Goal: Task Accomplishment & Management: Use online tool/utility

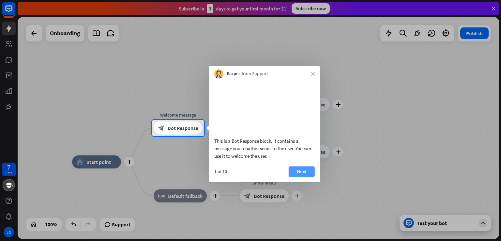
click at [310, 176] on button "Next" at bounding box center [302, 171] width 26 height 10
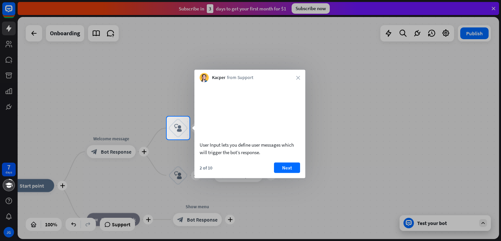
click at [295, 178] on div "2 of 10 Next" at bounding box center [249, 170] width 111 height 16
click at [295, 173] on button "Next" at bounding box center [287, 167] width 26 height 10
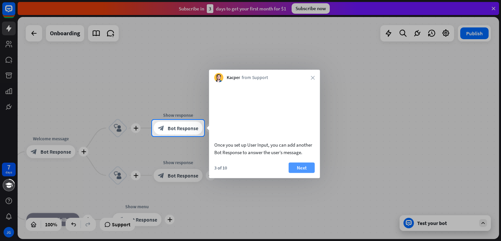
click at [301, 173] on button "Next" at bounding box center [302, 167] width 26 height 10
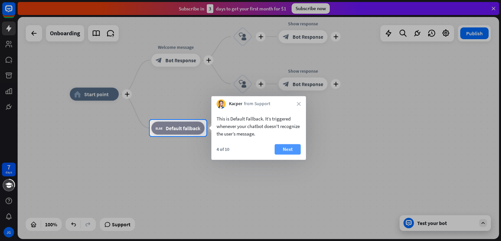
click at [290, 147] on button "Next" at bounding box center [288, 149] width 26 height 10
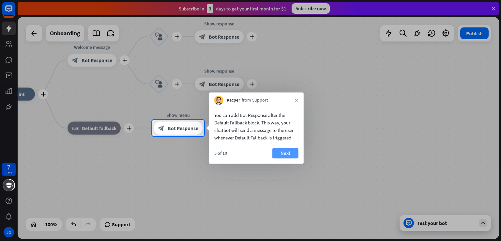
click at [285, 151] on button "Next" at bounding box center [285, 153] width 26 height 10
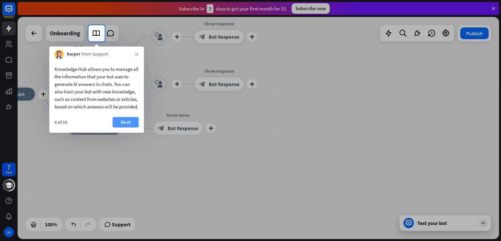
click at [123, 127] on button "Next" at bounding box center [126, 122] width 26 height 10
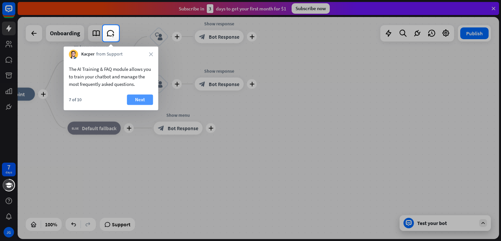
click at [145, 100] on button "Next" at bounding box center [140, 99] width 26 height 10
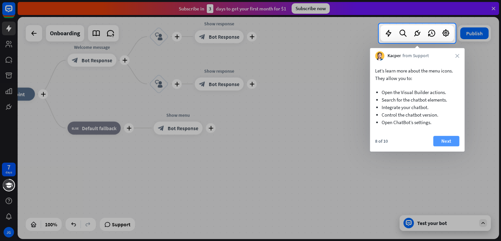
click at [455, 144] on button "Next" at bounding box center [446, 141] width 26 height 10
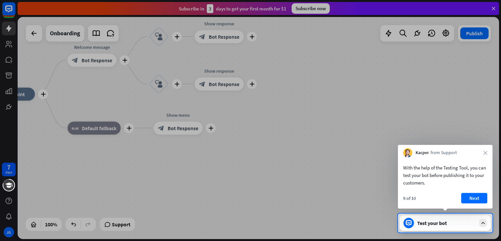
click at [468, 197] on button "Next" at bounding box center [474, 198] width 26 height 10
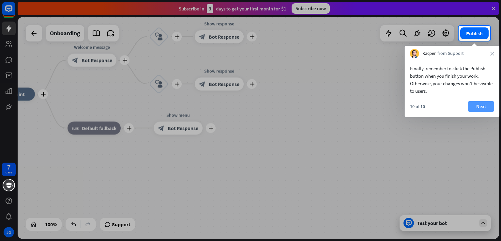
click at [482, 107] on button "Next" at bounding box center [481, 106] width 26 height 10
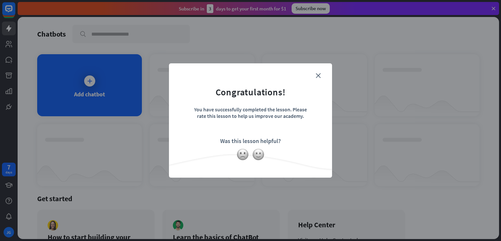
click at [256, 158] on img at bounding box center [258, 154] width 12 height 12
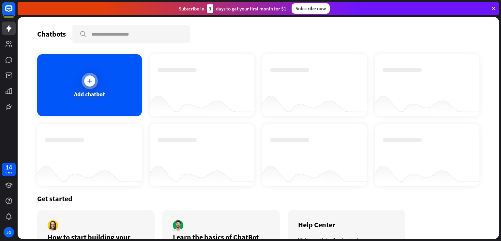
click at [87, 75] on div at bounding box center [90, 81] width 16 height 16
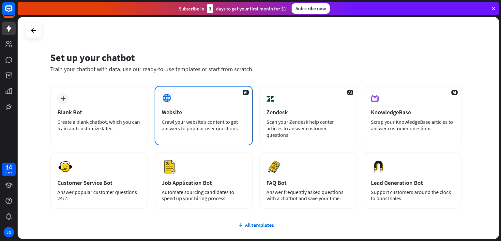
click at [196, 109] on div "Website" at bounding box center [204, 112] width 84 height 8
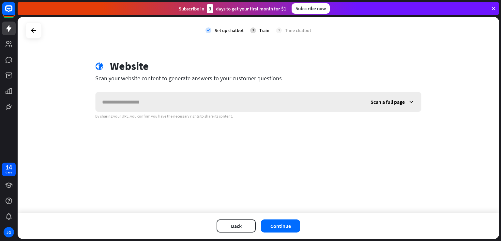
click at [209, 102] on input "text" at bounding box center [230, 102] width 268 height 20
drag, startPoint x: 154, startPoint y: 98, endPoint x: 75, endPoint y: 89, distance: 79.1
click at [75, 89] on div "check Set up chatbot 2 Train 3 Tune chatbot globe Website Scan your website con…" at bounding box center [258, 115] width 481 height 196
click at [239, 226] on button "Back" at bounding box center [236, 225] width 39 height 13
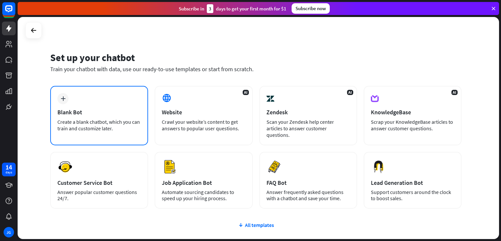
click at [67, 116] on div "plus Blank Bot Create a blank chatbot, which you can train and customize later." at bounding box center [99, 115] width 98 height 59
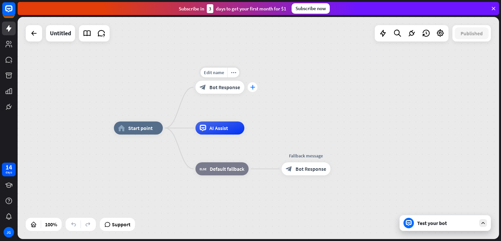
click at [252, 89] on icon "plus" at bounding box center [252, 87] width 5 height 5
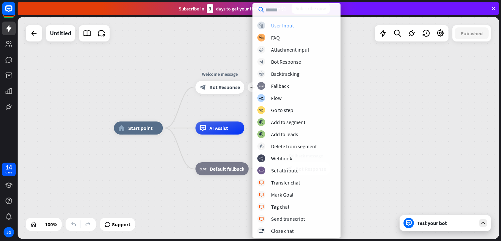
click at [286, 26] on div "User Input" at bounding box center [282, 25] width 23 height 7
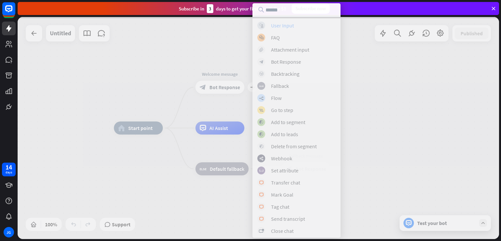
click at [286, 26] on div at bounding box center [258, 128] width 481 height 222
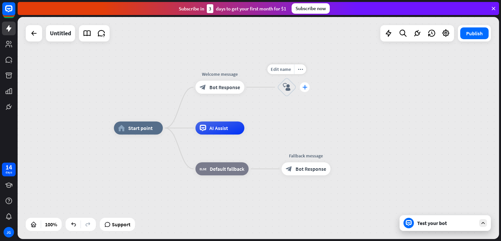
click at [305, 86] on icon "plus" at bounding box center [304, 87] width 5 height 5
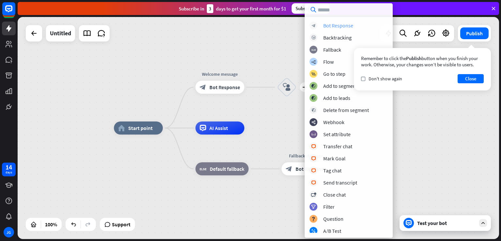
click at [342, 23] on div "Bot Response" at bounding box center [338, 25] width 30 height 7
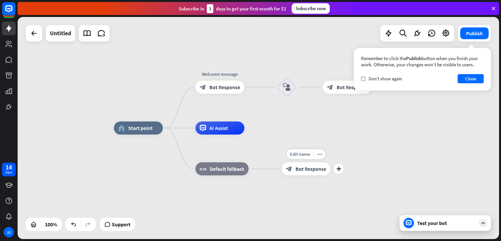
click at [314, 171] on span "Bot Response" at bounding box center [311, 168] width 31 height 7
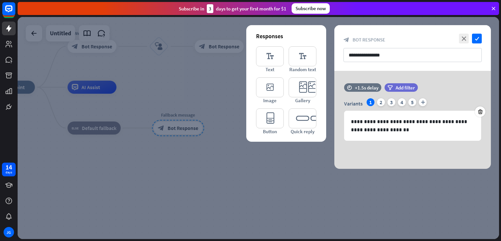
click at [301, 159] on div at bounding box center [258, 128] width 481 height 222
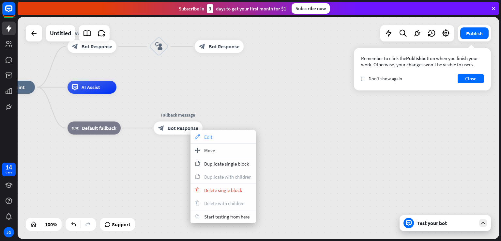
click at [207, 134] on span "Edit" at bounding box center [208, 137] width 8 height 6
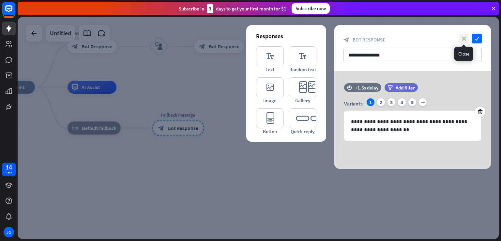
click at [462, 38] on icon "close" at bounding box center [464, 39] width 10 height 10
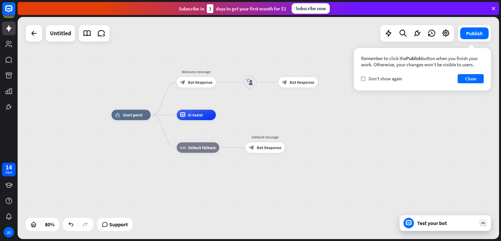
drag, startPoint x: 145, startPoint y: 150, endPoint x: 197, endPoint y: 178, distance: 59.5
click at [197, 178] on div "home_2 Start point Welcome message block_bot_response Bot Response block_user_i…" at bounding box center [304, 203] width 385 height 177
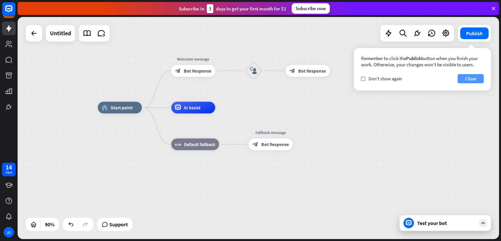
click at [466, 81] on button "Close" at bounding box center [471, 78] width 26 height 9
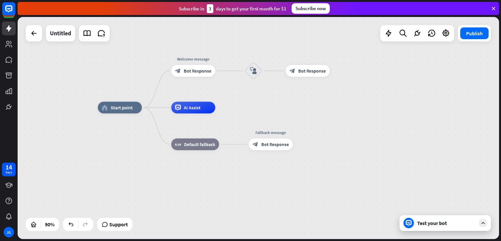
drag, startPoint x: 376, startPoint y: 155, endPoint x: 369, endPoint y: 152, distance: 7.2
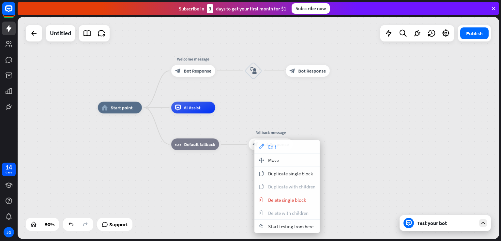
click at [272, 146] on span "Edit" at bounding box center [272, 147] width 8 height 6
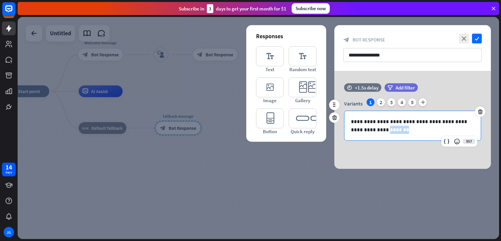
drag, startPoint x: 390, startPoint y: 129, endPoint x: 363, endPoint y: 122, distance: 27.8
click at [364, 124] on p "**********" at bounding box center [412, 125] width 123 height 16
click at [351, 123] on p "**********" at bounding box center [412, 125] width 123 height 16
click at [359, 121] on p "**********" at bounding box center [412, 125] width 123 height 16
drag, startPoint x: 366, startPoint y: 119, endPoint x: 377, endPoint y: 126, distance: 13.0
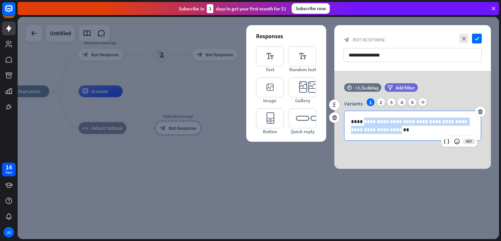
click at [377, 126] on p "**********" at bounding box center [412, 125] width 123 height 16
drag, startPoint x: 350, startPoint y: 120, endPoint x: 380, endPoint y: 127, distance: 31.4
click at [388, 129] on div "**********" at bounding box center [412, 125] width 136 height 29
copy p "**********"
click at [383, 119] on p "**********" at bounding box center [412, 125] width 123 height 16
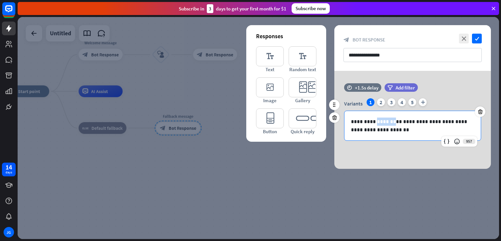
click at [383, 119] on p "**********" at bounding box center [412, 125] width 123 height 16
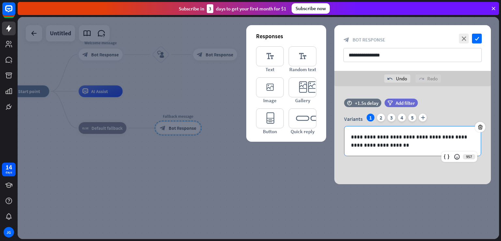
click at [347, 189] on div at bounding box center [258, 128] width 481 height 222
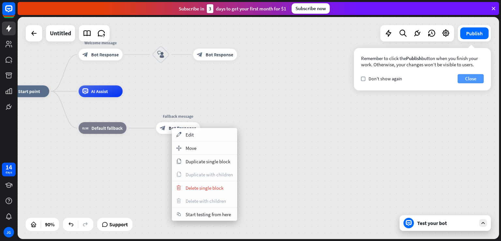
click at [479, 82] on button "Close" at bounding box center [471, 78] width 26 height 9
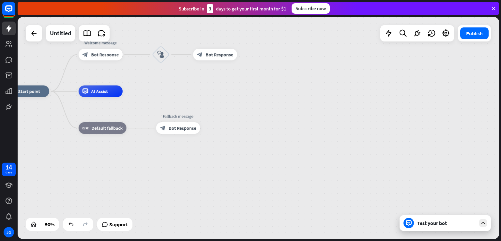
click at [496, 8] on icon at bounding box center [494, 9] width 6 height 6
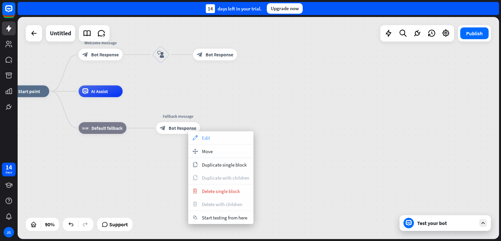
click at [213, 141] on div "appearance Edit" at bounding box center [220, 137] width 65 height 13
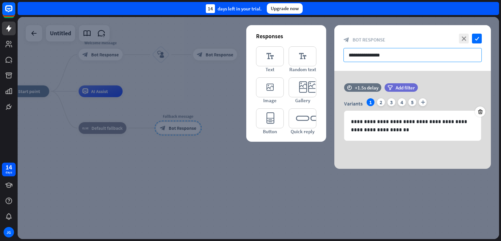
click at [378, 51] on input "**********" at bounding box center [413, 55] width 138 height 14
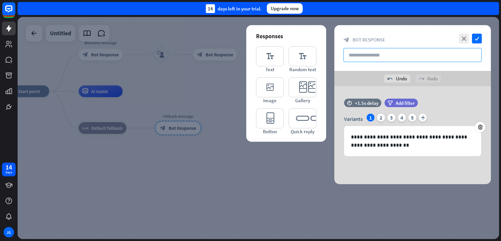
paste input "**********"
type input "**********"
click at [270, 196] on div at bounding box center [258, 128] width 481 height 222
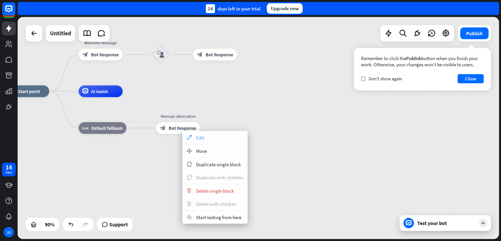
click at [216, 138] on div "appearance Edit" at bounding box center [214, 137] width 65 height 13
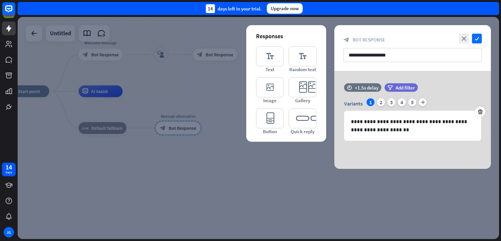
click at [301, 150] on div at bounding box center [258, 128] width 481 height 222
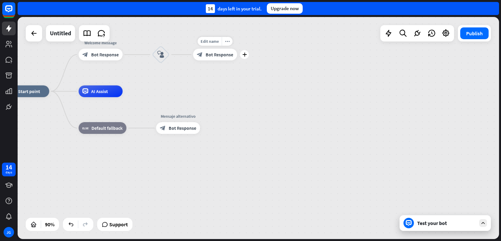
click at [211, 60] on div "block_bot_response Bot Response" at bounding box center [215, 55] width 44 height 12
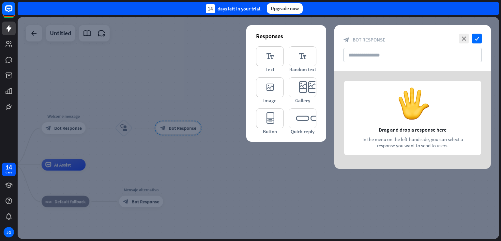
drag, startPoint x: 220, startPoint y: 69, endPoint x: 199, endPoint y: 49, distance: 28.9
click at [199, 49] on div at bounding box center [258, 128] width 481 height 222
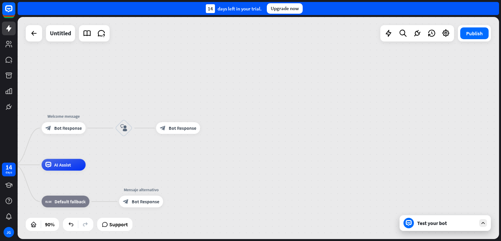
click at [199, 49] on div "home_2 Start point Welcome message block_bot_response Bot Response block_user_i…" at bounding box center [258, 128] width 481 height 222
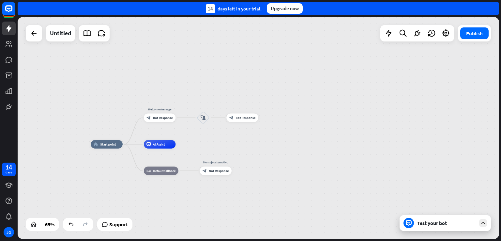
drag, startPoint x: 297, startPoint y: 140, endPoint x: 303, endPoint y: 133, distance: 8.8
click at [302, 135] on div "home_2 Start point Welcome message block_bot_response Bot Response block_user_i…" at bounding box center [258, 128] width 481 height 222
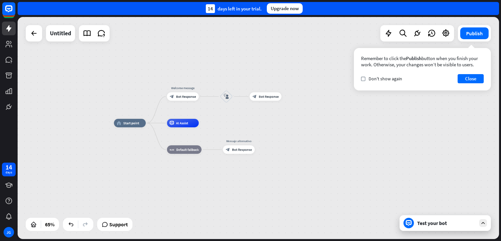
drag, startPoint x: 305, startPoint y: 129, endPoint x: 322, endPoint y: 114, distance: 22.6
click at [322, 114] on div "home_2 Start point Welcome message block_bot_response Bot Response block_user_i…" at bounding box center [258, 128] width 481 height 222
click at [214, 129] on div "home_2 Start point Welcome message block_bot_response Bot Response block_user_i…" at bounding box center [270, 195] width 313 height 144
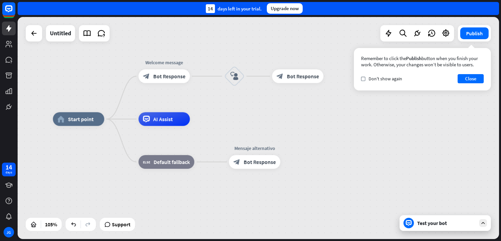
click at [471, 83] on div "Remember to click the Publish button when you finish your work. Otherwise, your…" at bounding box center [422, 69] width 137 height 42
click at [475, 79] on button "Close" at bounding box center [471, 78] width 26 height 9
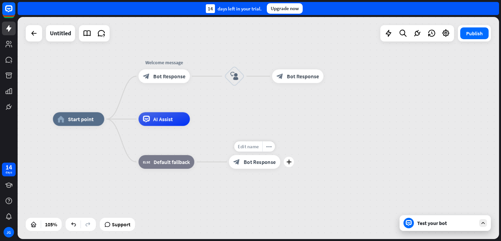
drag, startPoint x: 264, startPoint y: 154, endPoint x: 257, endPoint y: 142, distance: 14.0
click at [258, 144] on span "Edit name" at bounding box center [248, 146] width 21 height 6
click at [295, 146] on div "**********" at bounding box center [306, 235] width 506 height 233
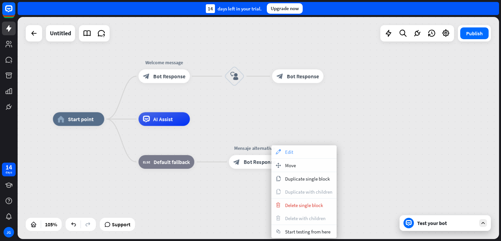
click at [315, 148] on div "appearance Edit" at bounding box center [303, 151] width 65 height 13
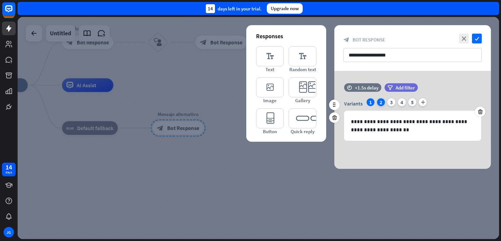
click at [381, 103] on div "2" at bounding box center [381, 102] width 8 height 8
click at [374, 102] on div "1" at bounding box center [371, 102] width 8 height 8
click at [388, 102] on div "3" at bounding box center [392, 102] width 8 height 8
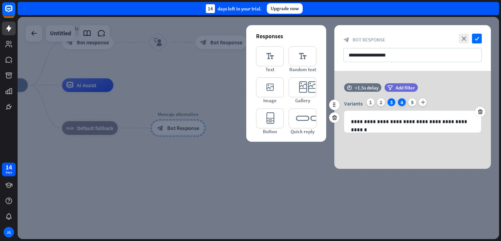
click at [402, 101] on div "4" at bounding box center [402, 102] width 8 height 8
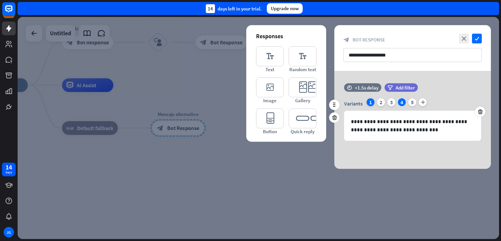
click at [369, 99] on div "1" at bounding box center [371, 102] width 8 height 8
click at [464, 41] on icon "close" at bounding box center [464, 39] width 10 height 10
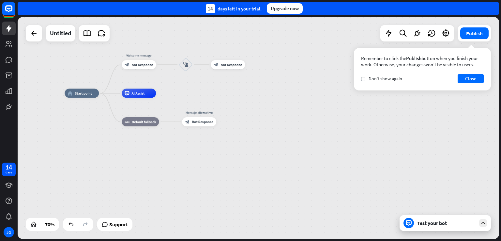
drag, startPoint x: 247, startPoint y: 88, endPoint x: 262, endPoint y: 106, distance: 23.4
click at [254, 102] on div "home_2 Start point Welcome message block_bot_response Bot Response block_user_i…" at bounding box center [258, 128] width 481 height 222
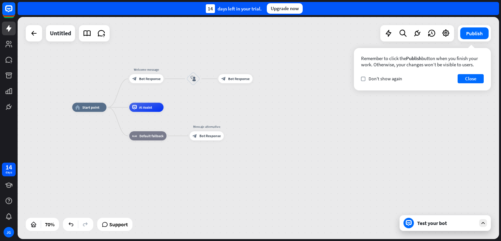
click at [262, 106] on div "home_2 Start point Welcome message block_bot_response Bot Response block_user_i…" at bounding box center [258, 128] width 481 height 222
click at [169, 78] on icon "plus" at bounding box center [170, 78] width 4 height 3
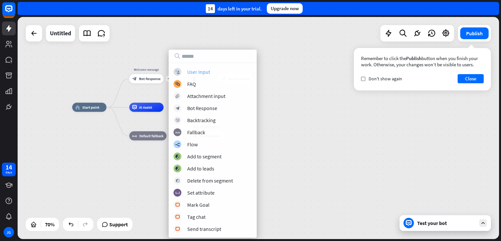
click at [193, 72] on div "User Input" at bounding box center [198, 72] width 23 height 7
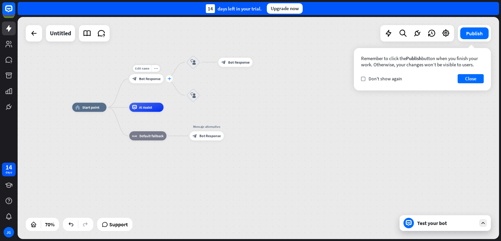
click at [169, 79] on icon "plus" at bounding box center [170, 78] width 4 height 3
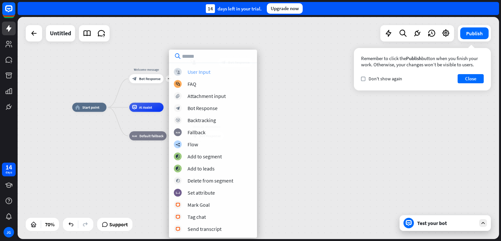
click at [210, 71] on div "User Input" at bounding box center [199, 72] width 23 height 7
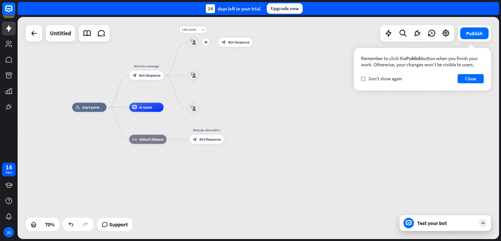
click at [193, 39] on icon "block_user_input" at bounding box center [194, 42] width 6 height 6
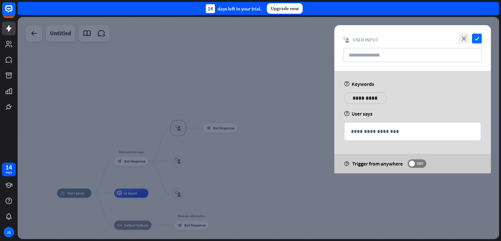
click at [360, 98] on p "**********" at bounding box center [365, 98] width 33 height 8
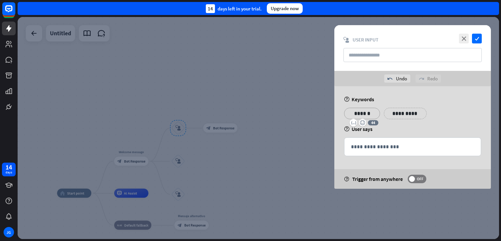
click at [269, 78] on div at bounding box center [258, 128] width 481 height 222
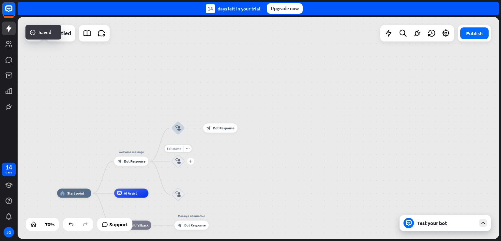
click at [176, 162] on icon "block_user_input" at bounding box center [179, 161] width 6 height 6
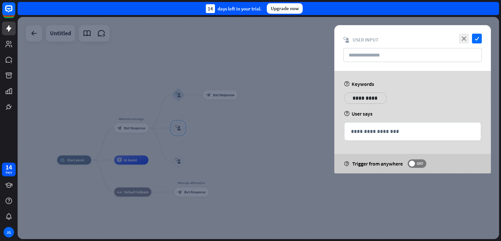
click at [373, 99] on p "**********" at bounding box center [365, 98] width 33 height 8
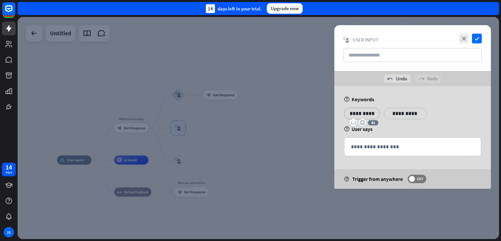
click at [261, 99] on div at bounding box center [258, 128] width 481 height 222
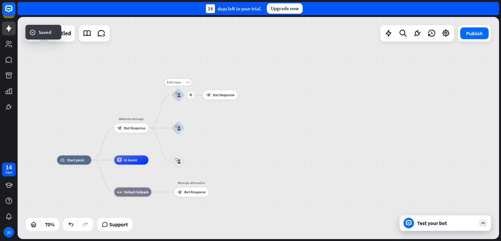
click at [177, 94] on icon "block_user_input" at bounding box center [179, 95] width 6 height 6
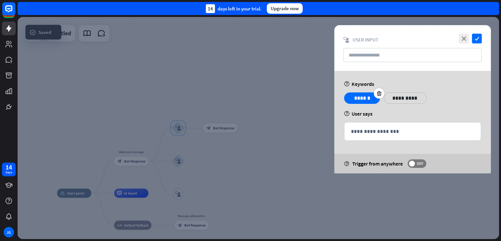
click at [365, 99] on p "******" at bounding box center [362, 98] width 26 height 8
click at [371, 99] on p "******" at bounding box center [362, 98] width 26 height 8
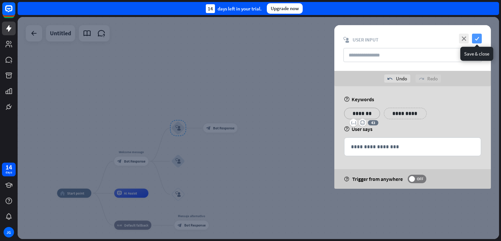
click at [476, 35] on icon "check" at bounding box center [477, 39] width 10 height 10
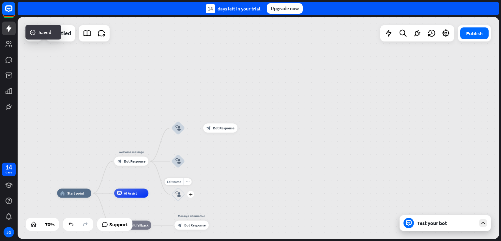
click at [180, 194] on icon "block_user_input" at bounding box center [179, 194] width 6 height 6
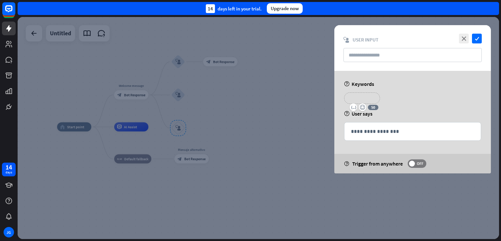
click at [370, 96] on p "**********" at bounding box center [362, 98] width 26 height 8
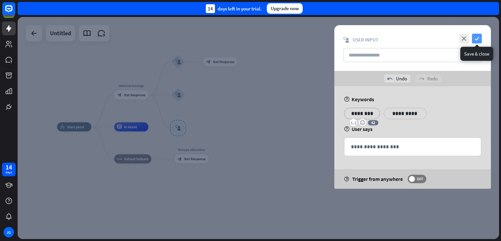
click at [479, 36] on icon "check" at bounding box center [477, 39] width 10 height 10
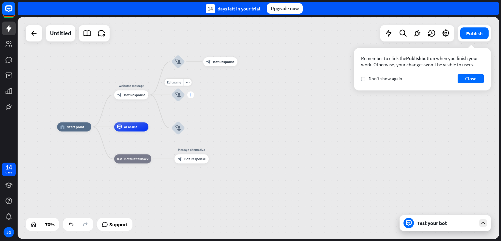
click at [190, 95] on icon "plus" at bounding box center [191, 94] width 4 height 3
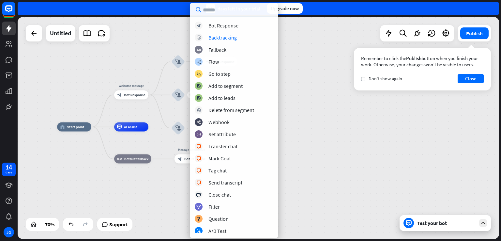
click at [227, 29] on div "block_bot_response Bot Response" at bounding box center [234, 26] width 78 height 8
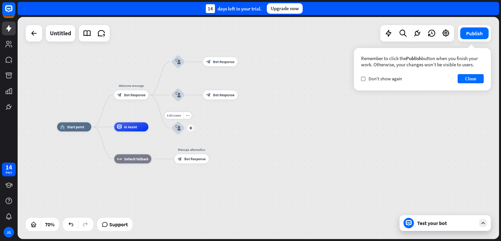
click at [185, 131] on div "Edit name more_horiz plus block_user_input" at bounding box center [178, 128] width 14 height 14
click at [192, 127] on icon "plus" at bounding box center [191, 127] width 4 height 3
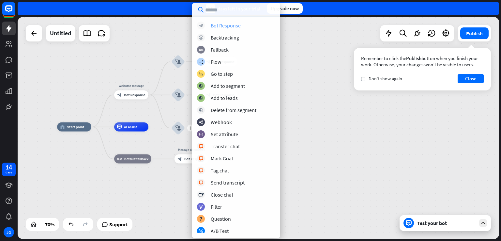
click at [222, 25] on div "Bot Response" at bounding box center [226, 25] width 30 height 7
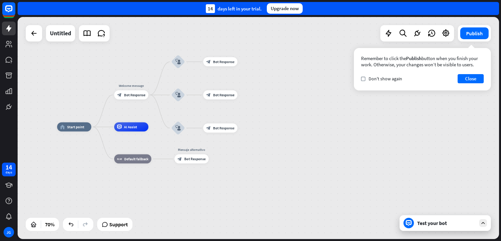
click at [472, 103] on div "home_2 Start point Welcome message block_bot_response Bot Response block_user_i…" at bounding box center [258, 128] width 481 height 222
click at [471, 83] on button "Close" at bounding box center [471, 78] width 26 height 9
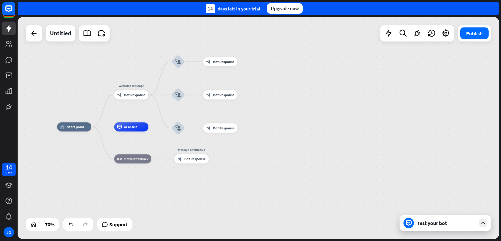
click at [444, 221] on div "Test your bot" at bounding box center [446, 223] width 59 height 7
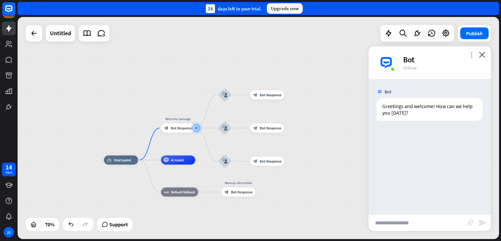
click at [474, 53] on icon "more_vert" at bounding box center [471, 55] width 6 height 6
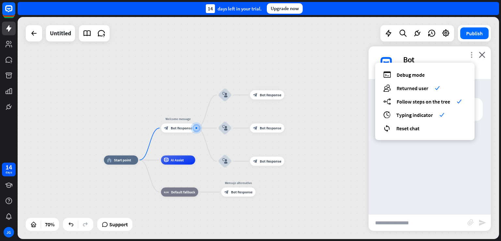
click at [474, 53] on icon "more_vert" at bounding box center [471, 55] width 6 height 6
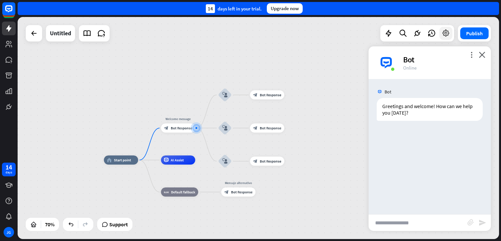
click at [447, 36] on icon at bounding box center [446, 33] width 8 height 8
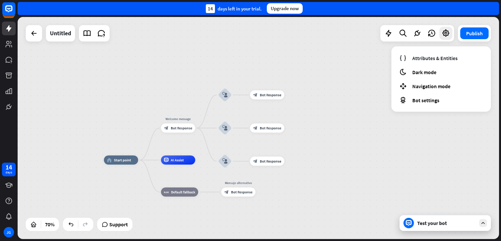
click at [461, 119] on div "home_2 Start point Welcome message block_bot_response Bot Response block_user_i…" at bounding box center [258, 128] width 481 height 222
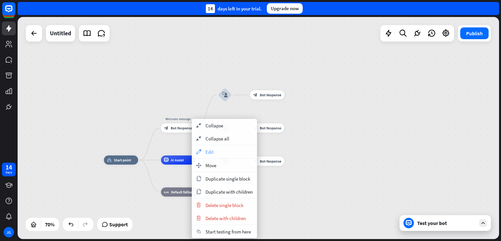
click at [199, 149] on icon "appearance" at bounding box center [198, 151] width 7 height 5
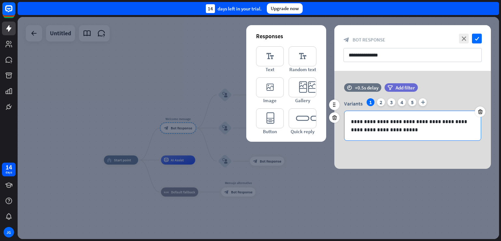
click at [397, 124] on p "**********" at bounding box center [412, 125] width 123 height 16
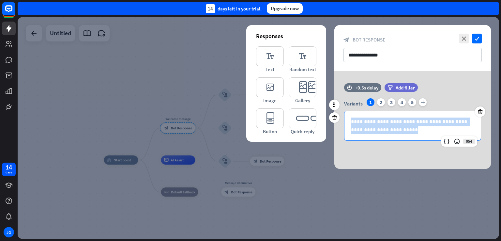
click at [397, 124] on p "**********" at bounding box center [412, 125] width 123 height 16
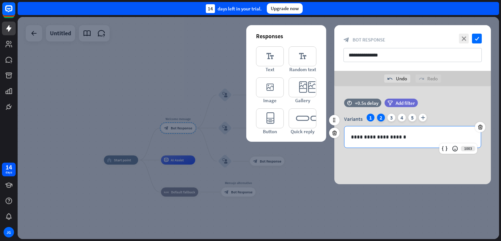
click at [383, 119] on div "2" at bounding box center [381, 118] width 8 height 8
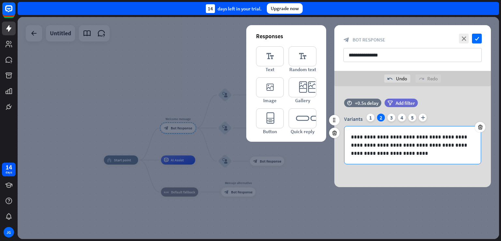
click at [408, 143] on p "**********" at bounding box center [412, 145] width 123 height 24
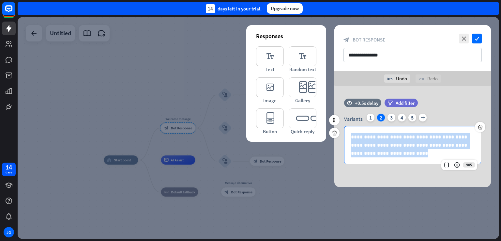
click at [408, 143] on p "**********" at bounding box center [412, 145] width 123 height 24
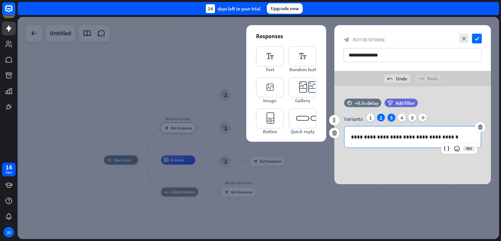
click at [390, 118] on div "3" at bounding box center [392, 118] width 8 height 8
click at [406, 137] on p "**********" at bounding box center [412, 137] width 123 height 8
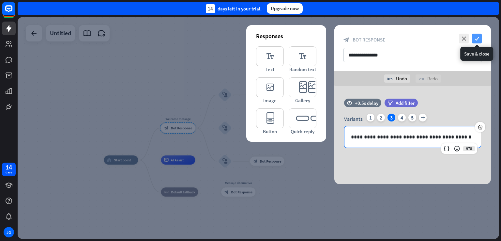
click at [480, 38] on icon "check" at bounding box center [477, 39] width 10 height 10
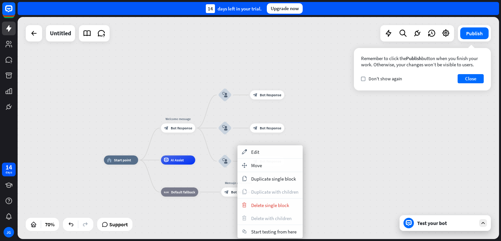
click at [330, 153] on div "home_2 Start point Welcome message block_bot_response Bot Response block_user_i…" at bounding box center [258, 128] width 481 height 222
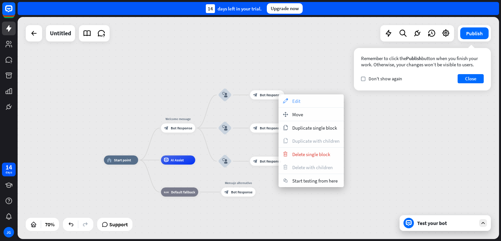
click at [292, 99] on div "appearance Edit" at bounding box center [311, 100] width 65 height 13
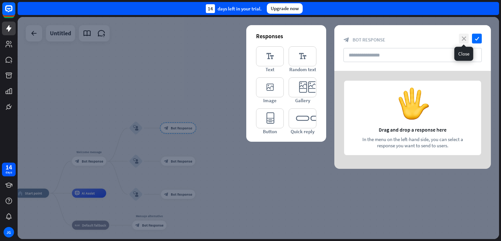
click at [462, 39] on icon "close" at bounding box center [464, 39] width 10 height 10
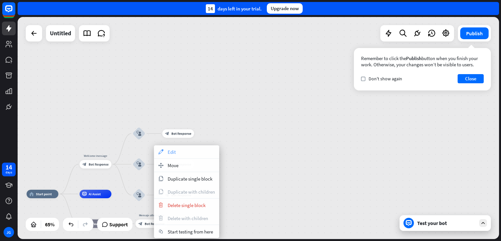
click at [193, 153] on div "appearance Edit" at bounding box center [186, 151] width 65 height 13
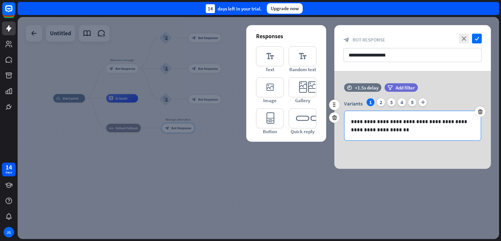
click at [384, 123] on p "**********" at bounding box center [412, 125] width 123 height 16
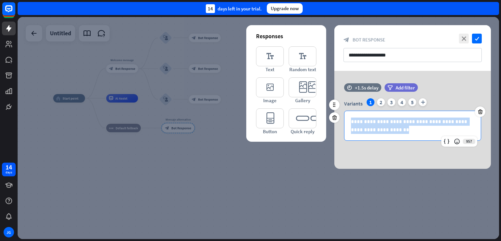
click at [384, 123] on p "**********" at bounding box center [412, 125] width 123 height 16
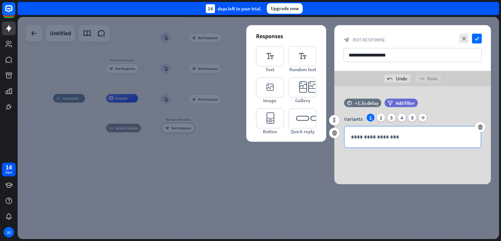
click at [369, 141] on div "**********" at bounding box center [412, 136] width 136 height 21
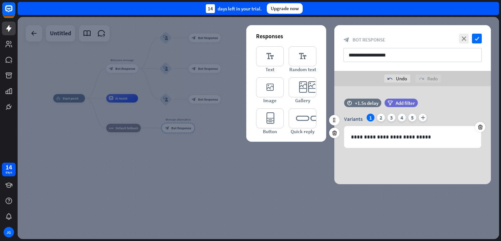
click at [380, 121] on div "Variants 1 2 3 4 5 plus" at bounding box center [412, 119] width 137 height 10
click at [383, 121] on div "Variants 1 2 3 4 5 plus" at bounding box center [412, 119] width 137 height 10
click at [382, 118] on div "2" at bounding box center [381, 118] width 8 height 8
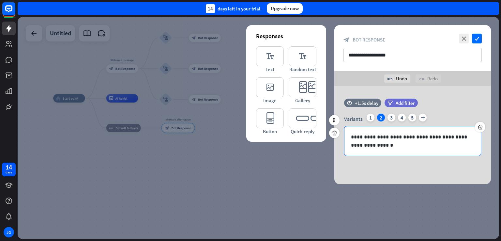
click at [384, 137] on p "**********" at bounding box center [412, 141] width 123 height 16
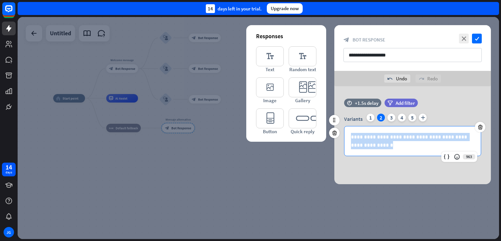
click at [384, 137] on p "**********" at bounding box center [412, 141] width 123 height 16
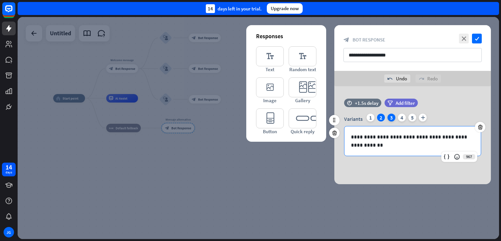
click at [392, 115] on div "3" at bounding box center [392, 118] width 8 height 8
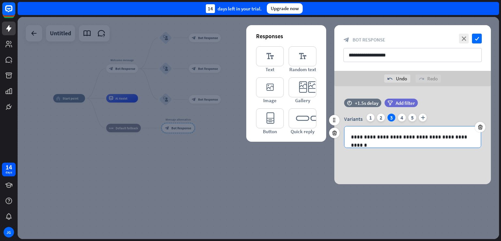
click at [419, 137] on p "**********" at bounding box center [412, 137] width 123 height 8
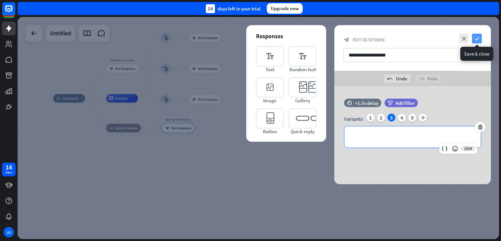
click at [476, 37] on icon "check" at bounding box center [477, 39] width 10 height 10
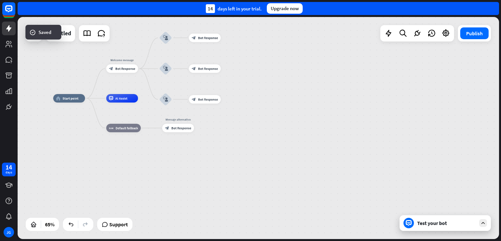
click at [446, 228] on div "Test your bot" at bounding box center [445, 223] width 91 height 16
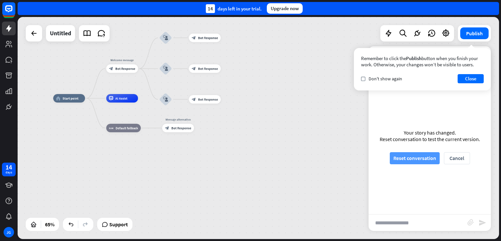
click at [431, 157] on button "Reset conversation" at bounding box center [415, 158] width 50 height 12
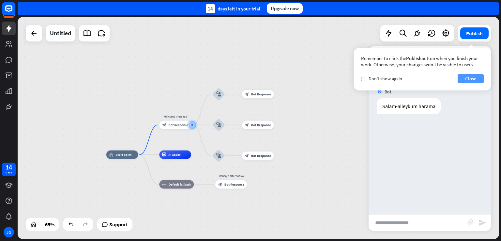
click at [469, 81] on button "Close" at bounding box center [471, 78] width 26 height 9
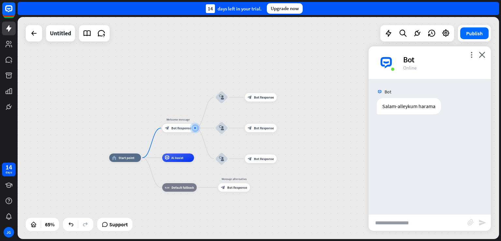
click at [432, 227] on input "text" at bounding box center [418, 222] width 99 height 16
type input "**********"
click at [480, 220] on icon "send" at bounding box center [483, 223] width 8 height 8
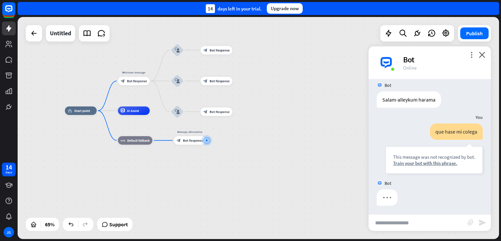
scroll to position [8, 0]
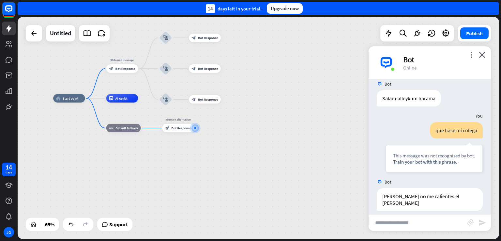
click at [481, 58] on div "Bot" at bounding box center [443, 59] width 80 height 10
click at [481, 56] on icon "close" at bounding box center [482, 55] width 7 height 6
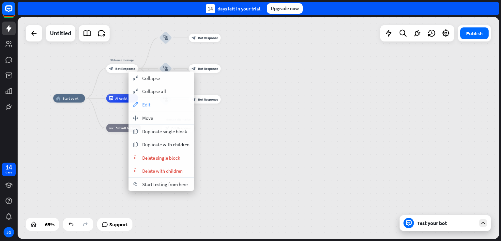
click at [159, 101] on div "appearance Edit" at bounding box center [161, 104] width 65 height 13
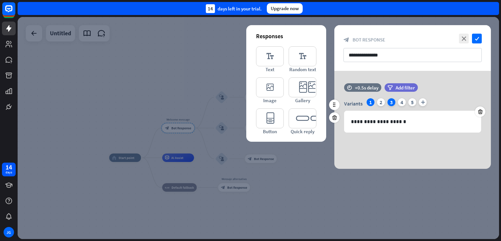
click at [391, 103] on div "3" at bounding box center [392, 102] width 8 height 8
click at [403, 103] on div "4" at bounding box center [402, 102] width 8 height 8
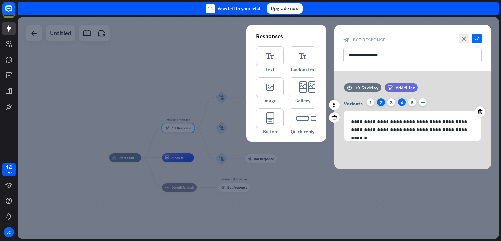
click at [381, 100] on div "2" at bounding box center [381, 102] width 8 height 8
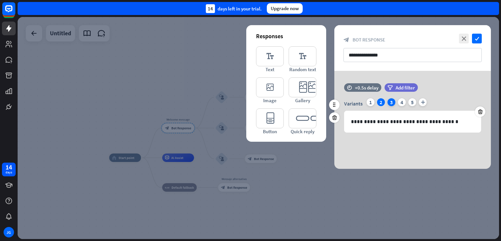
click at [391, 99] on div "3" at bounding box center [392, 102] width 8 height 8
click at [373, 102] on div "1" at bounding box center [371, 102] width 8 height 8
click at [476, 37] on icon "check" at bounding box center [477, 39] width 10 height 10
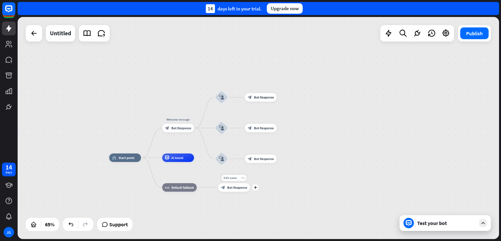
click at [244, 189] on span "Bot Response" at bounding box center [237, 187] width 20 height 4
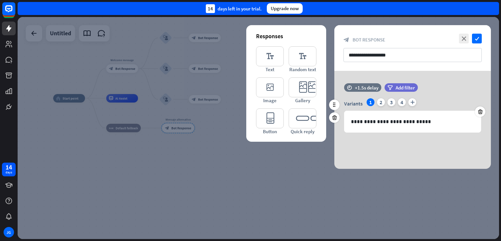
click at [386, 102] on div "Variants 1 2 3 4 plus" at bounding box center [412, 103] width 137 height 10
click at [382, 103] on div "2" at bounding box center [381, 102] width 8 height 8
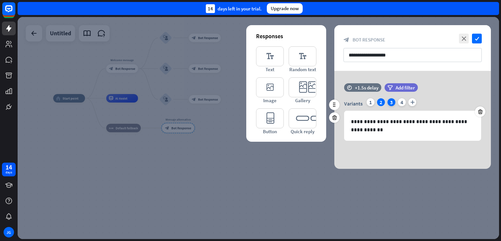
click at [389, 103] on div "3" at bounding box center [392, 102] width 8 height 8
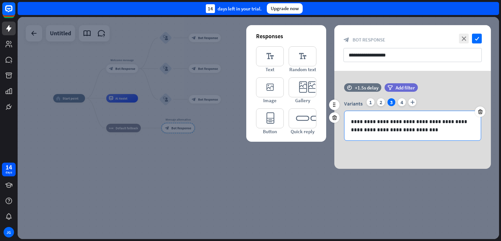
click at [406, 125] on p "**********" at bounding box center [412, 125] width 123 height 16
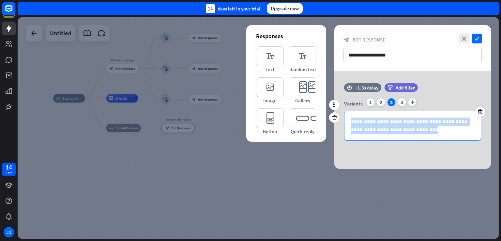
click at [406, 125] on p "**********" at bounding box center [412, 125] width 123 height 16
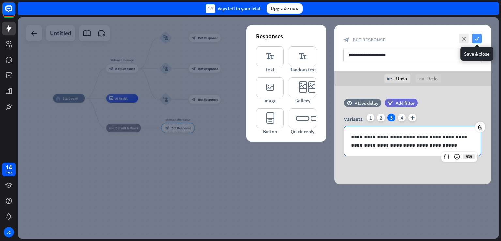
click at [477, 37] on icon "check" at bounding box center [477, 39] width 10 height 10
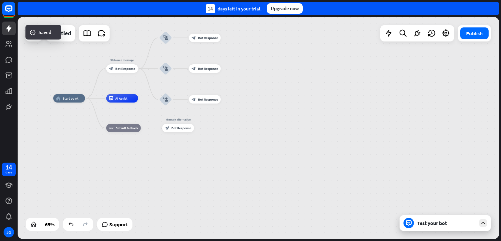
click at [447, 220] on div "Test your bot" at bounding box center [446, 223] width 59 height 7
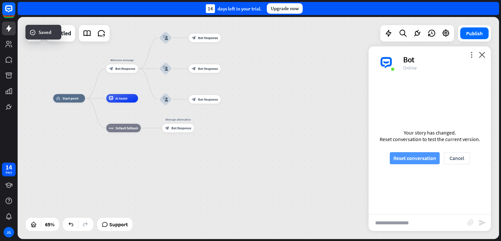
click at [428, 158] on button "Reset conversation" at bounding box center [415, 158] width 50 height 12
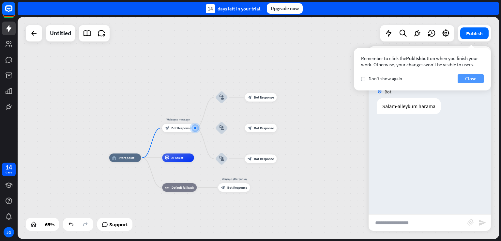
click at [468, 78] on button "Close" at bounding box center [471, 78] width 26 height 9
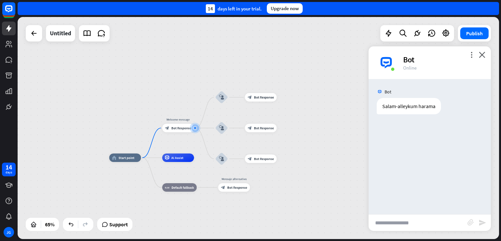
click at [401, 222] on input "text" at bounding box center [418, 222] width 99 height 16
type input "**********"
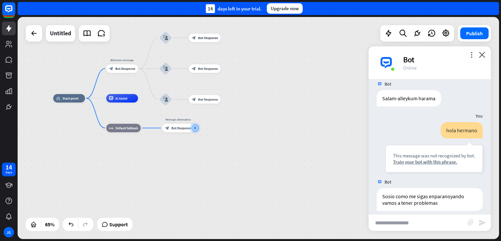
scroll to position [14, 0]
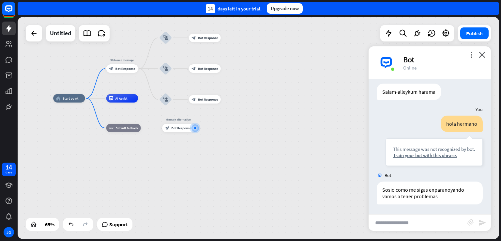
click at [432, 218] on input "text" at bounding box center [418, 222] width 99 height 16
type input "**********"
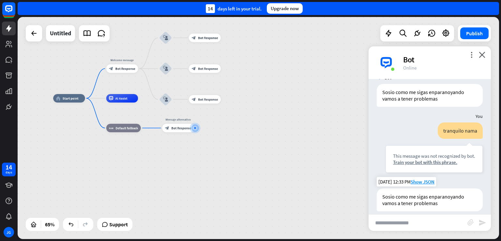
scroll to position [118, 0]
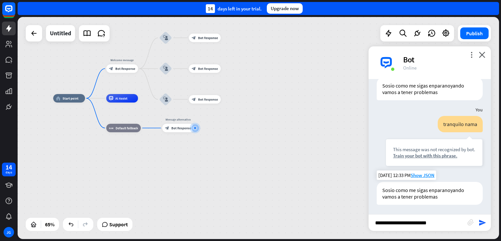
type input "**********"
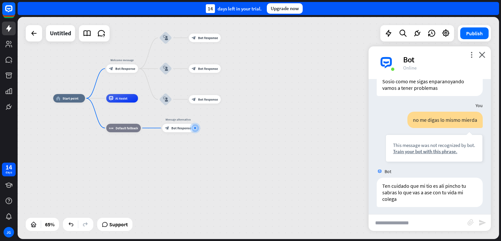
scroll to position [229, 0]
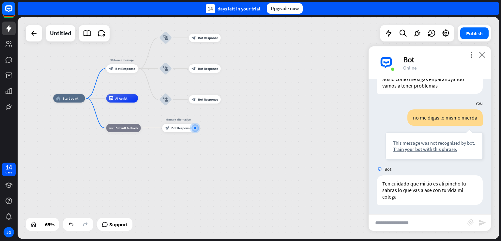
click at [485, 54] on icon "close" at bounding box center [482, 55] width 7 height 6
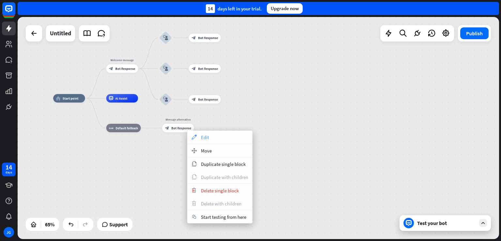
click at [213, 139] on div "appearance Edit" at bounding box center [219, 136] width 65 height 13
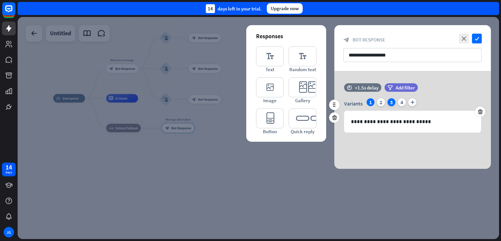
click at [390, 103] on div "3" at bounding box center [392, 102] width 8 height 8
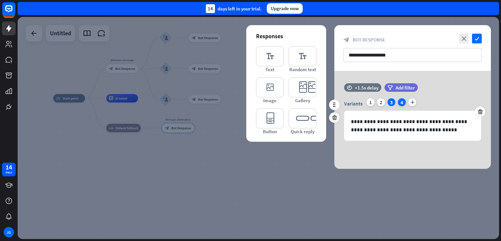
click at [403, 101] on div "4" at bounding box center [402, 102] width 8 height 8
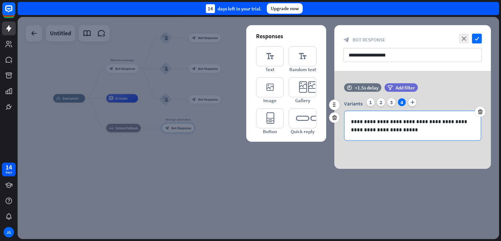
click at [402, 123] on p "**********" at bounding box center [412, 125] width 123 height 16
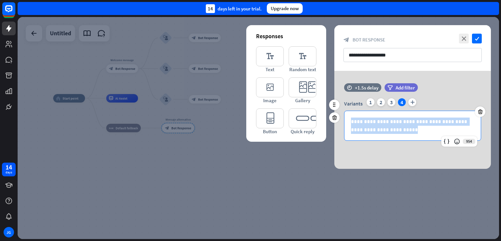
click at [402, 123] on p "**********" at bounding box center [412, 125] width 123 height 16
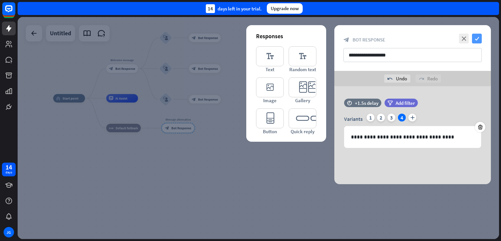
click at [474, 39] on icon "check" at bounding box center [477, 39] width 10 height 10
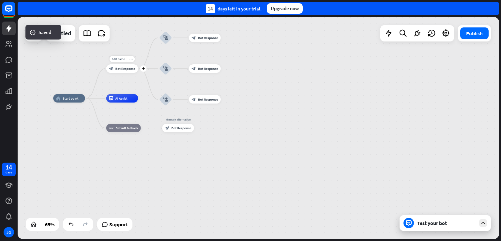
click at [127, 71] on div "block_bot_response Bot Response" at bounding box center [122, 68] width 32 height 8
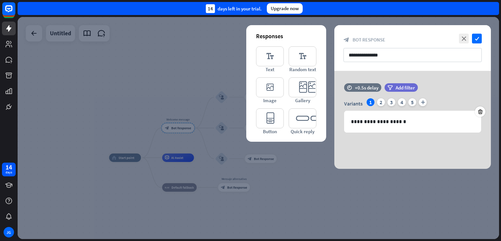
drag, startPoint x: 127, startPoint y: 71, endPoint x: 191, endPoint y: 45, distance: 69.1
click at [191, 45] on div at bounding box center [258, 128] width 481 height 222
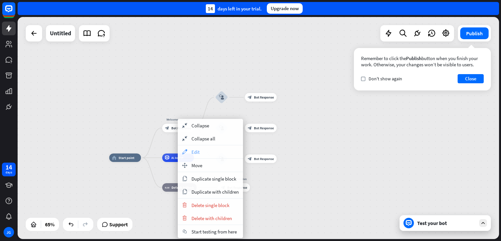
click at [206, 149] on div "appearance Edit" at bounding box center [210, 151] width 65 height 13
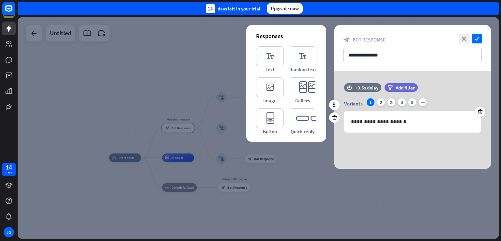
click at [385, 102] on div "Variants 1 2 3 4 5 plus" at bounding box center [412, 103] width 137 height 10
click at [383, 102] on div "2" at bounding box center [381, 102] width 8 height 8
click at [391, 100] on div "3" at bounding box center [392, 102] width 8 height 8
click at [401, 100] on div "4" at bounding box center [402, 102] width 8 height 8
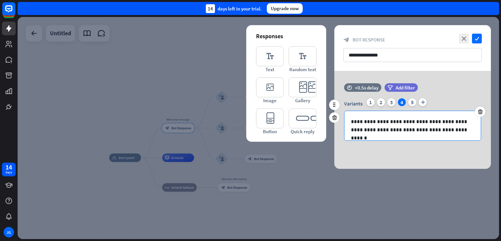
click at [393, 131] on p "**********" at bounding box center [412, 125] width 123 height 16
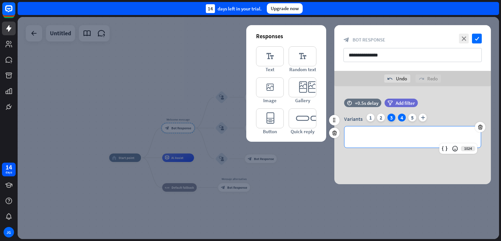
click at [389, 119] on div "3" at bounding box center [392, 118] width 8 height 8
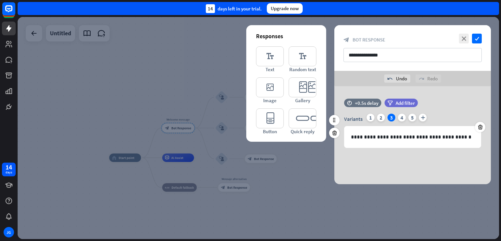
click at [375, 118] on div "Variants 1 2 3 4 5 plus" at bounding box center [412, 119] width 137 height 10
click at [378, 117] on div "2" at bounding box center [381, 118] width 8 height 8
click at [481, 40] on icon "check" at bounding box center [477, 39] width 10 height 10
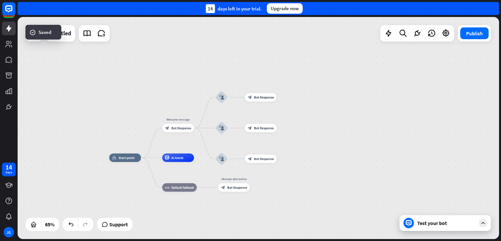
click at [433, 222] on div "Test your bot" at bounding box center [446, 223] width 59 height 7
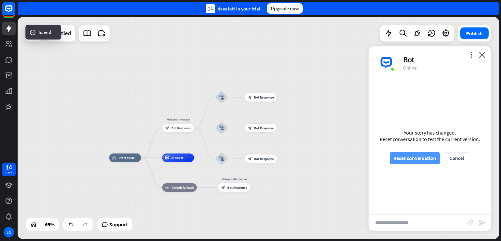
click at [431, 159] on button "Reset conversation" at bounding box center [415, 158] width 50 height 12
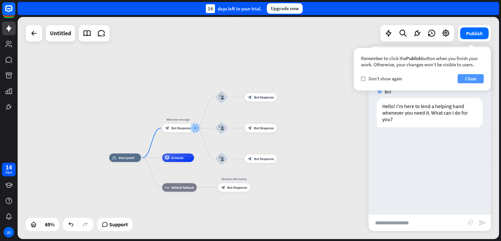
click at [474, 76] on button "Close" at bounding box center [471, 78] width 26 height 9
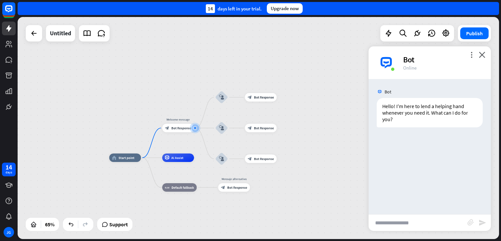
click at [487, 56] on div "more_vert close Bot Online" at bounding box center [430, 62] width 122 height 33
click at [485, 54] on div "more_vert close Bot Online" at bounding box center [430, 62] width 122 height 33
click at [484, 53] on icon "close" at bounding box center [482, 55] width 7 height 6
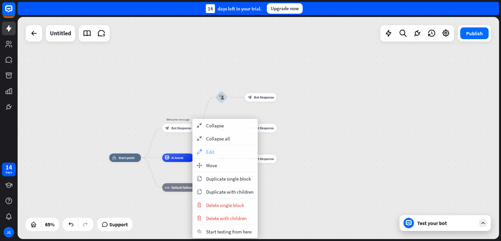
click at [222, 149] on div "appearance Edit" at bounding box center [224, 151] width 65 height 13
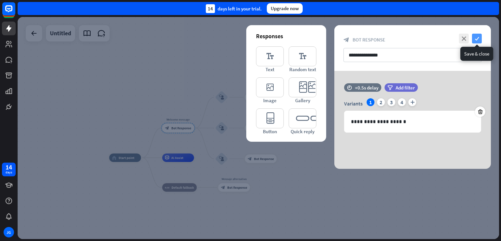
click at [481, 37] on icon "check" at bounding box center [477, 39] width 10 height 10
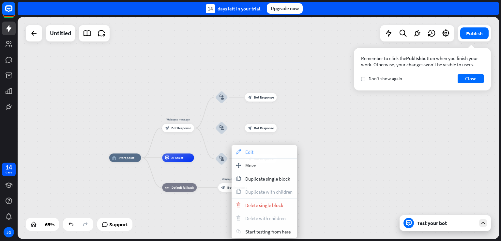
click at [262, 153] on div "appearance Edit" at bounding box center [264, 151] width 65 height 13
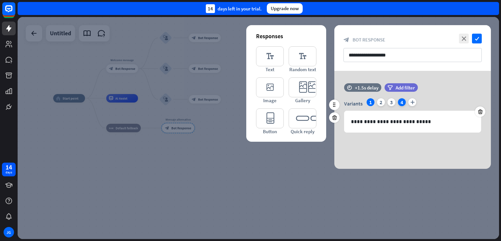
click at [403, 101] on div "4" at bounding box center [402, 102] width 8 height 8
click at [367, 99] on div "Variants 1 2 3 4 plus" at bounding box center [412, 103] width 137 height 10
click at [370, 100] on div "1" at bounding box center [371, 102] width 8 height 8
click at [481, 42] on icon "check" at bounding box center [477, 39] width 10 height 10
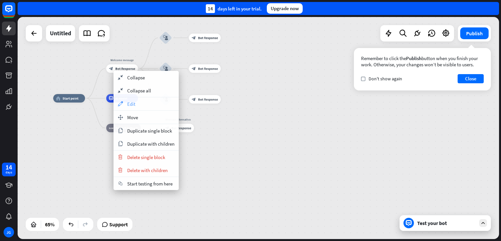
click at [160, 101] on div "appearance Edit" at bounding box center [146, 103] width 65 height 13
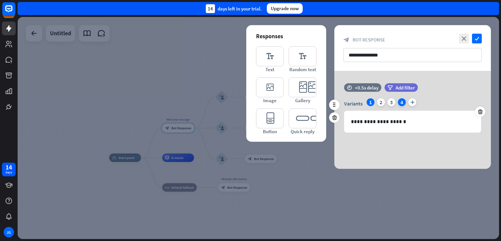
click at [403, 102] on div "4" at bounding box center [402, 102] width 8 height 8
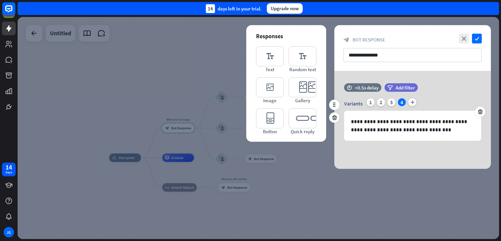
drag, startPoint x: 403, startPoint y: 102, endPoint x: 451, endPoint y: 95, distance: 48.4
click at [451, 95] on div "time +0.5s delay filter Add filter" at bounding box center [412, 90] width 157 height 15
drag, startPoint x: 402, startPoint y: 101, endPoint x: 393, endPoint y: 112, distance: 14.6
click at [393, 112] on div "**********" at bounding box center [412, 119] width 137 height 42
click at [435, 102] on div "Variants 1 2 3 4 plus" at bounding box center [412, 103] width 137 height 10
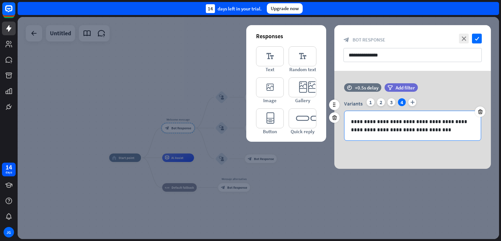
click at [402, 117] on p "**********" at bounding box center [412, 125] width 123 height 16
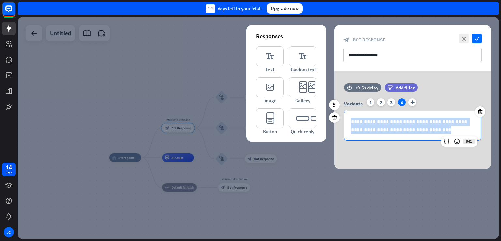
click at [402, 117] on p "**********" at bounding box center [412, 125] width 123 height 16
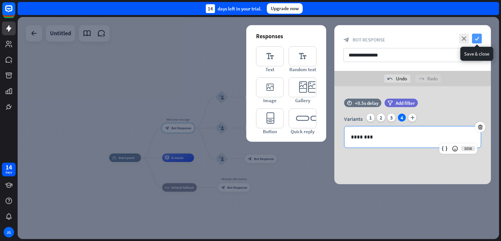
click at [477, 38] on icon "check" at bounding box center [477, 39] width 10 height 10
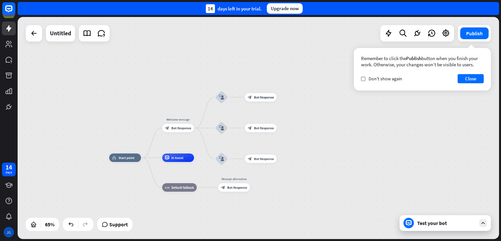
click at [9, 230] on div "JG" at bounding box center [9, 232] width 10 height 10
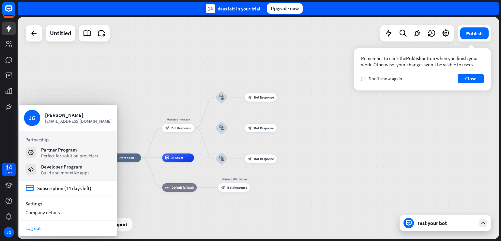
click at [34, 227] on link "Log out" at bounding box center [68, 227] width 98 height 9
